Goal: Information Seeking & Learning: Find specific fact

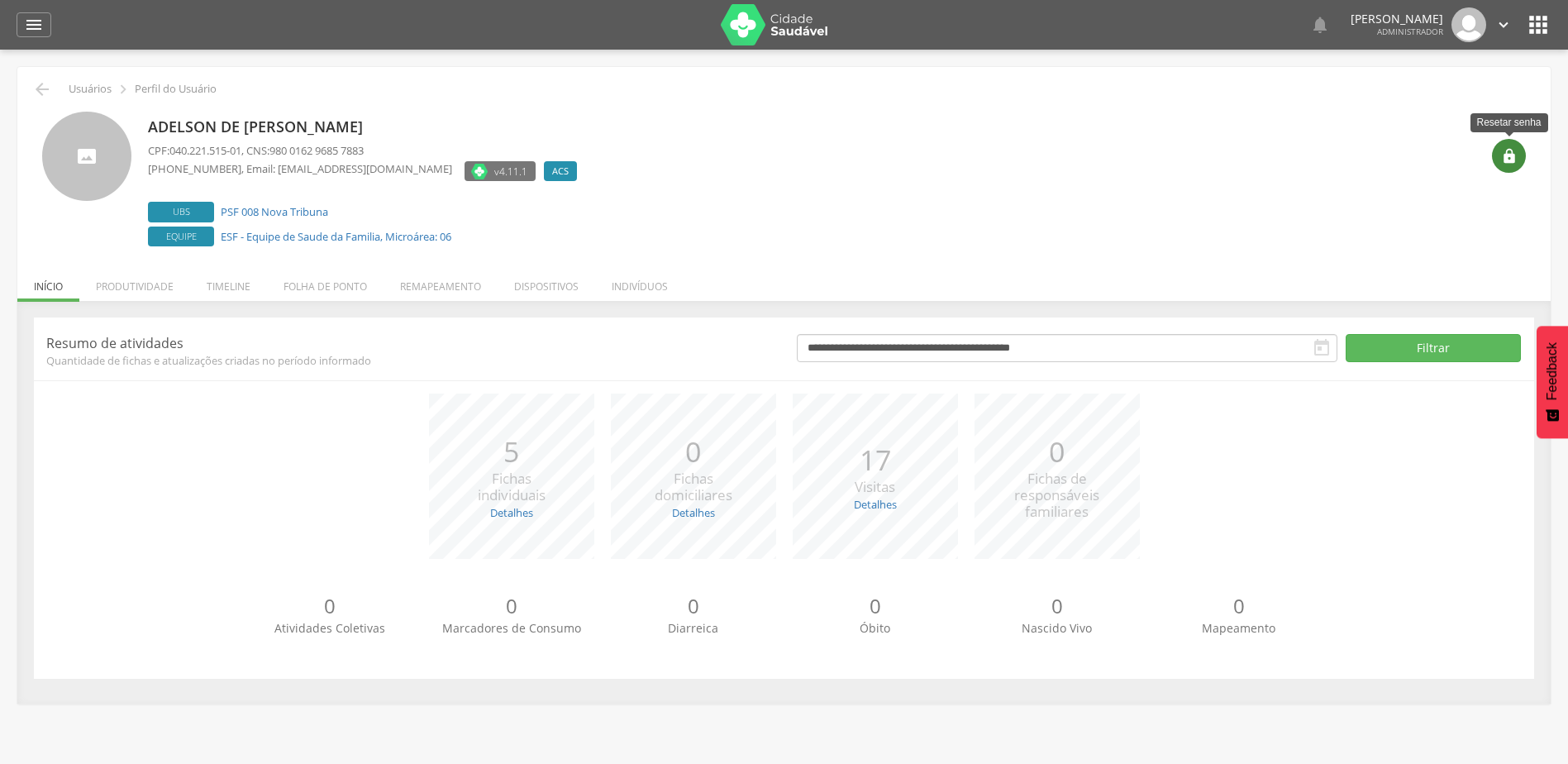
click at [1512, 168] on div "" at bounding box center [1508, 155] width 34 height 34
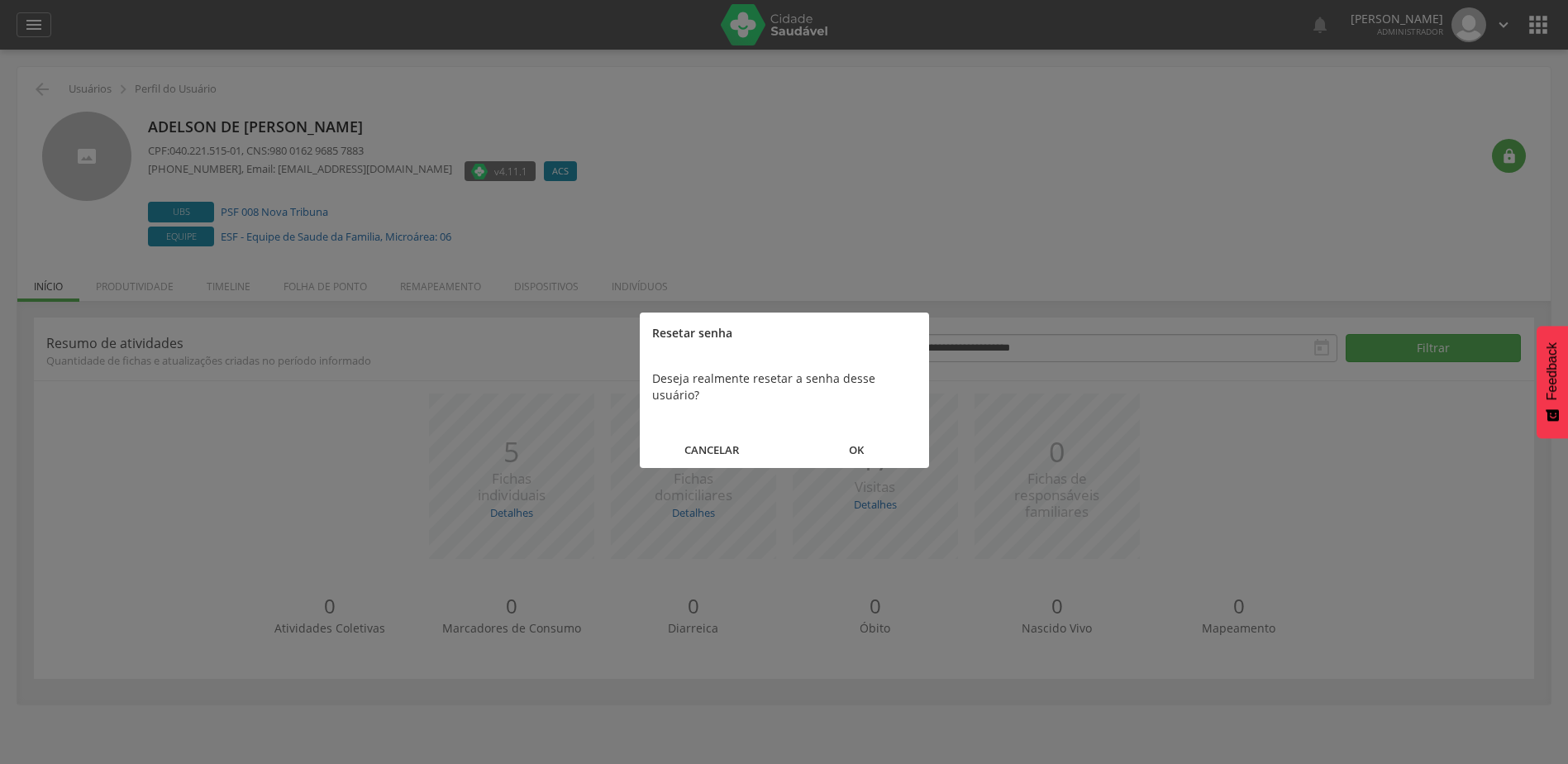
click at [875, 432] on button "OK" at bounding box center [856, 450] width 144 height 36
click at [779, 438] on button "FECHAR" at bounding box center [784, 434] width 290 height 36
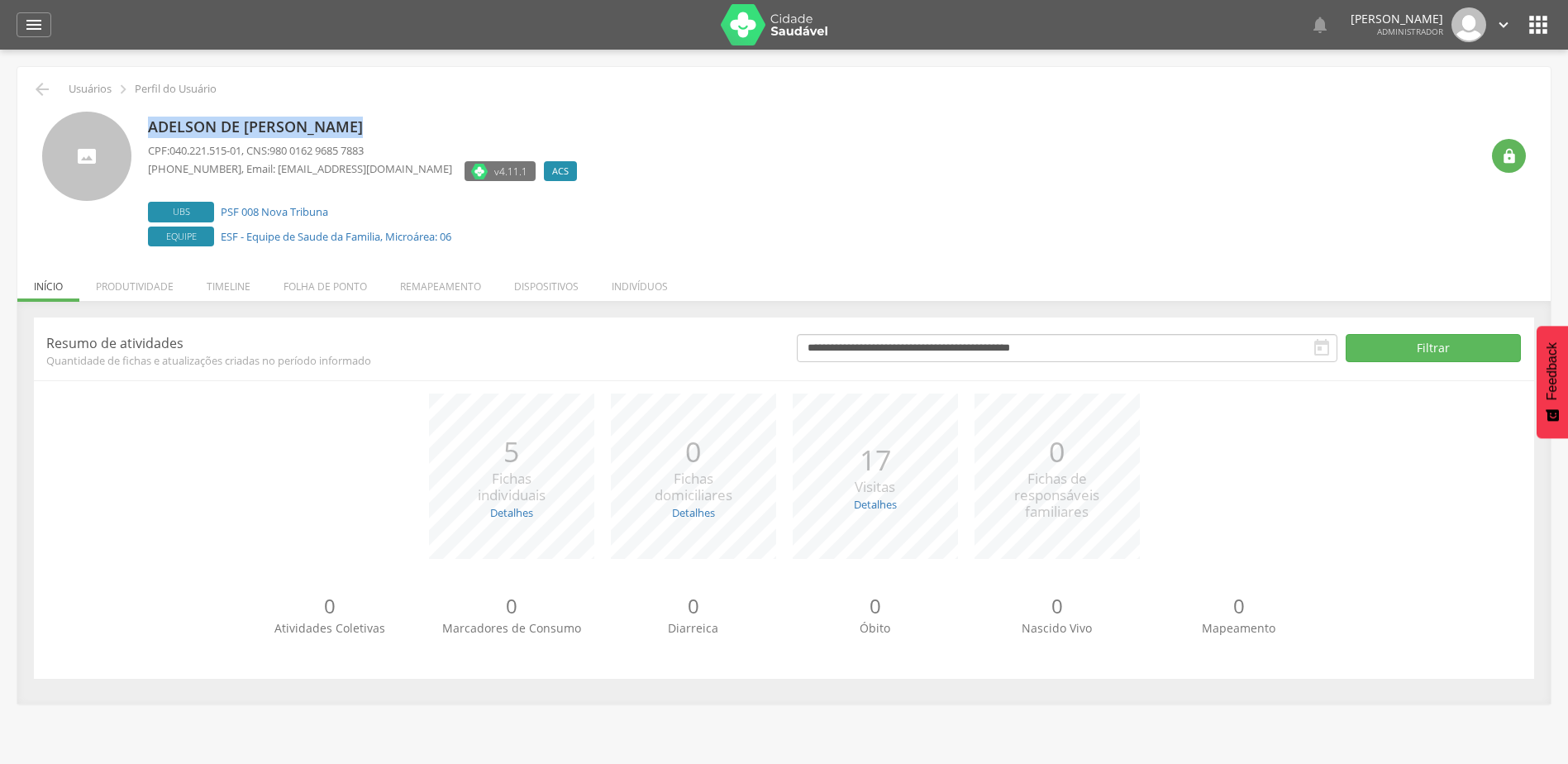
drag, startPoint x: 372, startPoint y: 123, endPoint x: 148, endPoint y: 106, distance: 224.6
click at [148, 106] on div "Adelson de [PERSON_NAME] CPF: 040.221.515-01 , CNS: 980 0162 9685 7883 [PHONE_N…" at bounding box center [784, 175] width 1508 height 151
copy p "Adelson de [PERSON_NAME]"
drag, startPoint x: 347, startPoint y: 207, endPoint x: 221, endPoint y: 209, distance: 126.0
click at [221, 209] on label "Ubs PSF 008 Nova Tribuna" at bounding box center [366, 212] width 437 height 21
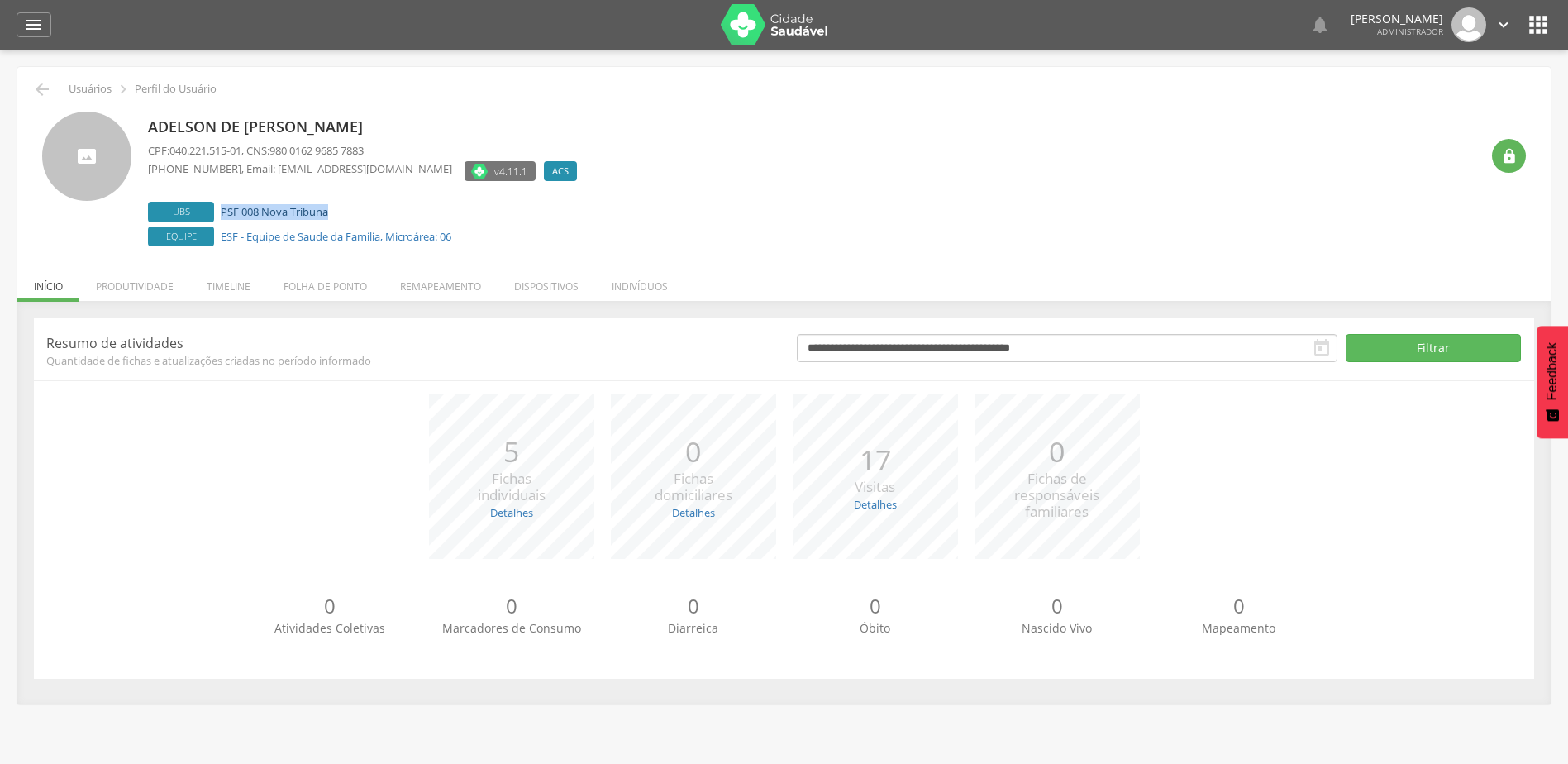
copy link "PSF 008 Nova Tribuna"
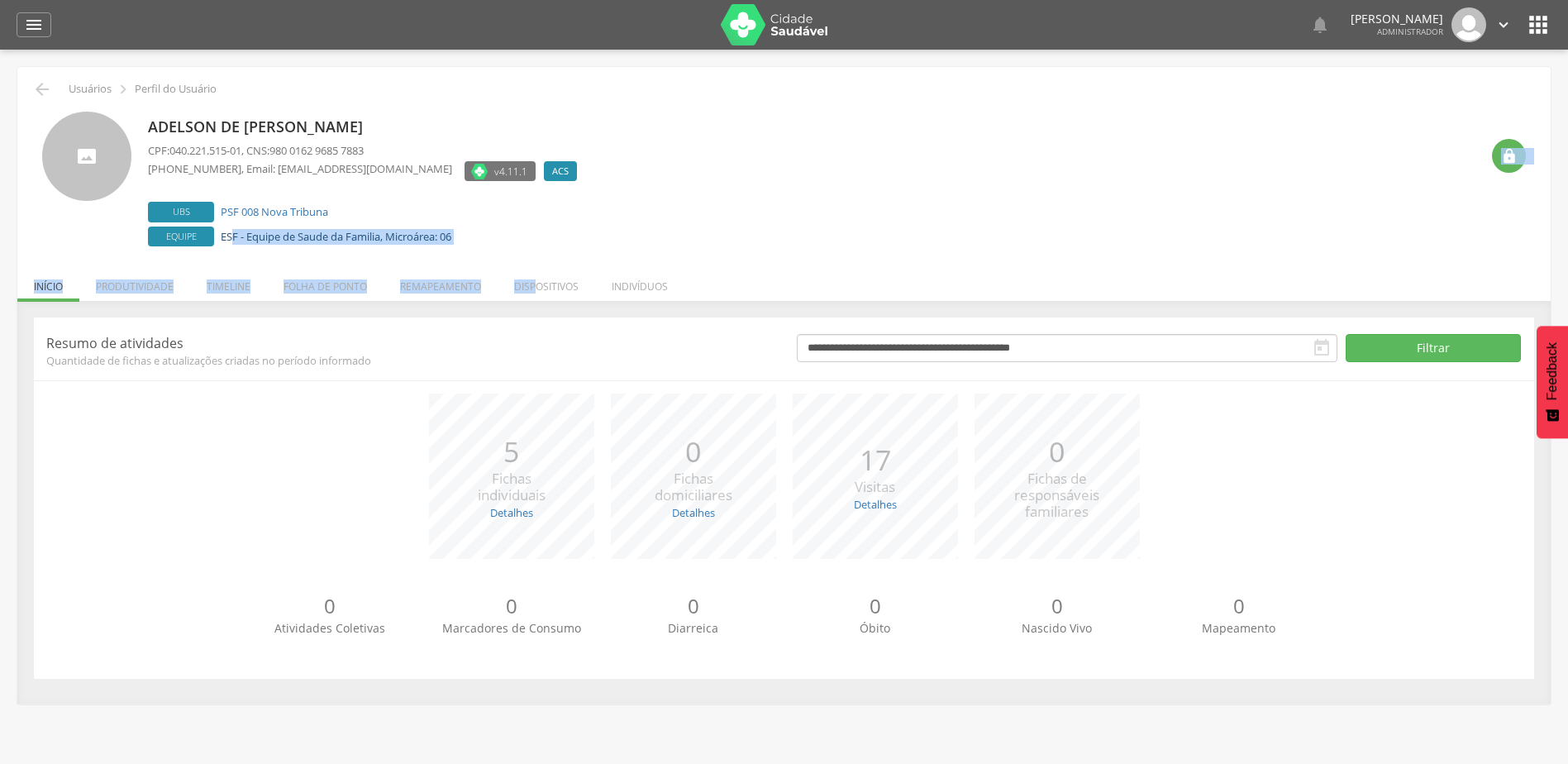
drag, startPoint x: 535, startPoint y: 251, endPoint x: 231, endPoint y: 241, distance: 304.2
click at [231, 241] on div " Usuários  Perfil do Usuário [PERSON_NAME] CPF: 040.221.515-01 , CNS: 980 016…" at bounding box center [784, 384] width 1533 height 637
click at [495, 247] on div "Adelson de [PERSON_NAME] CPF: 040.221.515-01 , CNS: 980 0162 9685 7883 [PHONE_N…" at bounding box center [366, 180] width 437 height 138
click at [475, 227] on label "Equipe ESF - Equipe de Saude da Familia, Microárea: 06" at bounding box center [366, 236] width 437 height 21
click at [474, 241] on label "Equipe ESF - Equipe de Saude da Familia, Microárea: 06" at bounding box center [366, 236] width 437 height 21
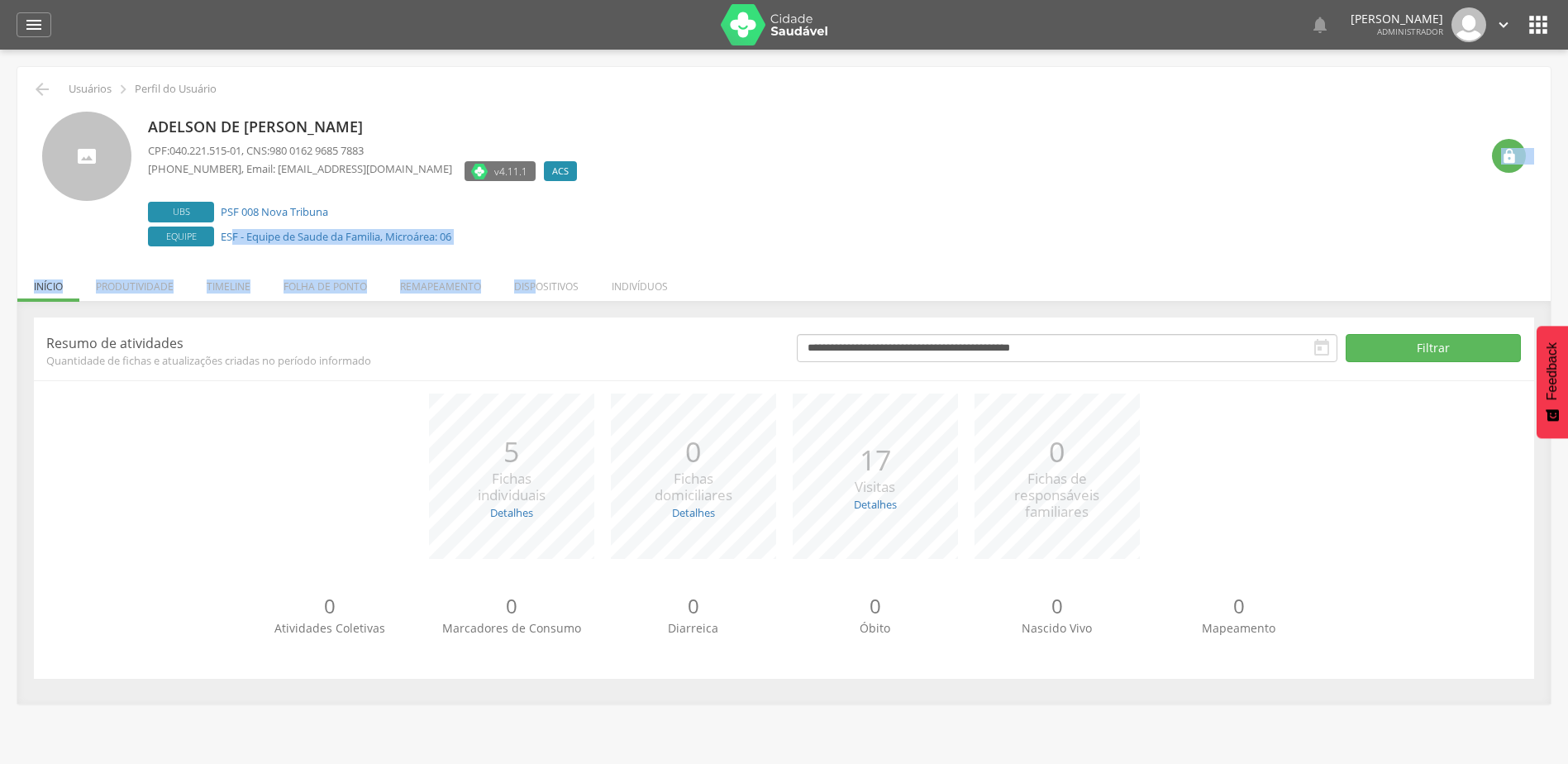
click at [435, 254] on div " Usuários  Perfil do Usuário [PERSON_NAME] CPF: 040.221.515-01 , CNS: 980 016…" at bounding box center [784, 384] width 1533 height 637
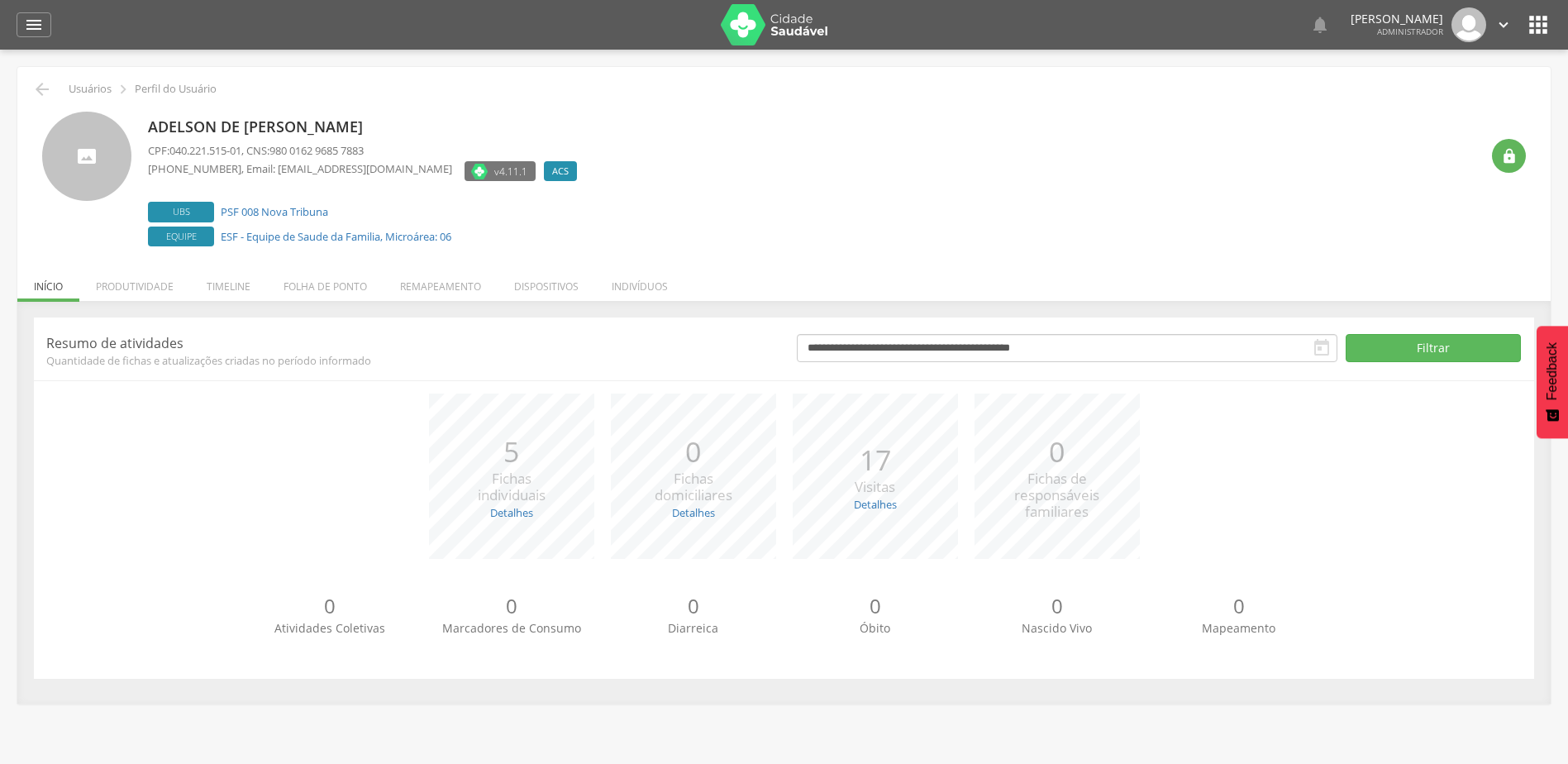
drag, startPoint x: 435, startPoint y: 254, endPoint x: 498, endPoint y: 244, distance: 63.8
click at [524, 238] on label "Equipe ESF - Equipe de Saude da Familia, Microárea: 06" at bounding box center [366, 236] width 437 height 21
drag, startPoint x: 471, startPoint y: 241, endPoint x: 221, endPoint y: 244, distance: 250.0
click at [221, 244] on label "Equipe ESF - Equipe de Saude da Familia, Microárea: 06" at bounding box center [366, 236] width 437 height 21
copy link "ESF - Equipe de Saude da Familia, Microárea: 06"
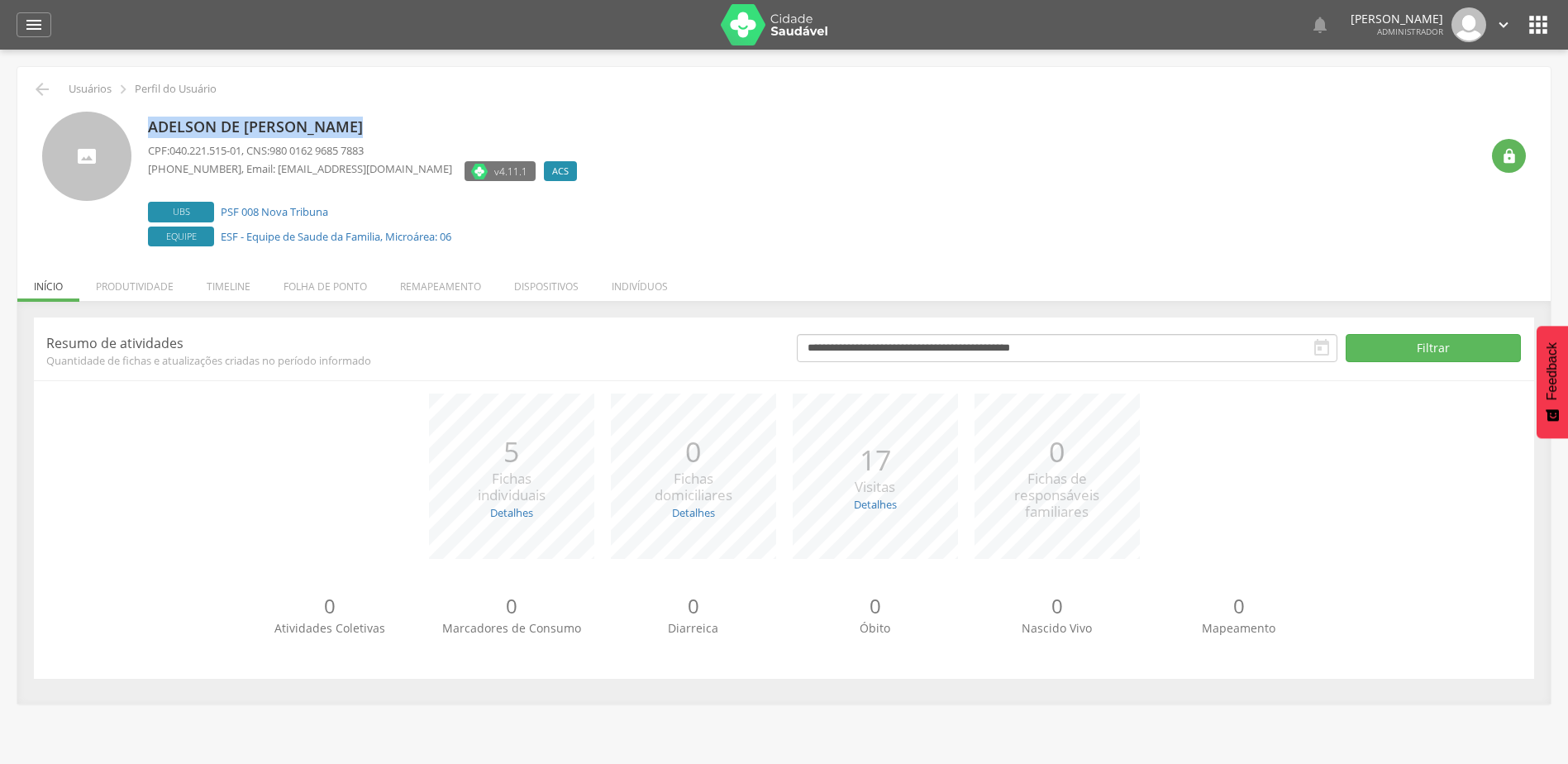
drag, startPoint x: 387, startPoint y: 137, endPoint x: 151, endPoint y: 123, distance: 236.4
click at [151, 123] on p "Adelson de [PERSON_NAME]" at bounding box center [366, 127] width 437 height 22
copy p "Adelson de [PERSON_NAME]"
